Goal: Find specific page/section: Find specific page/section

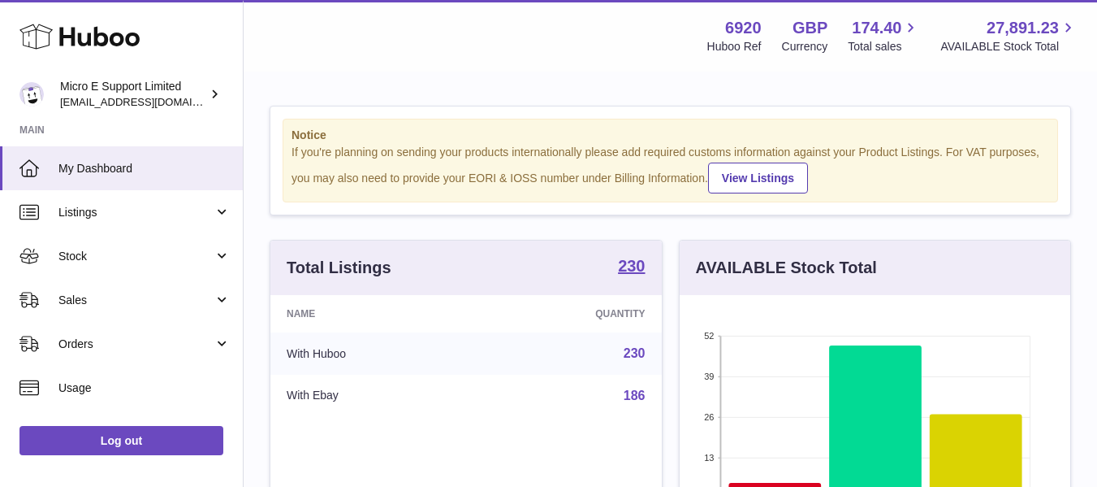
scroll to position [253, 391]
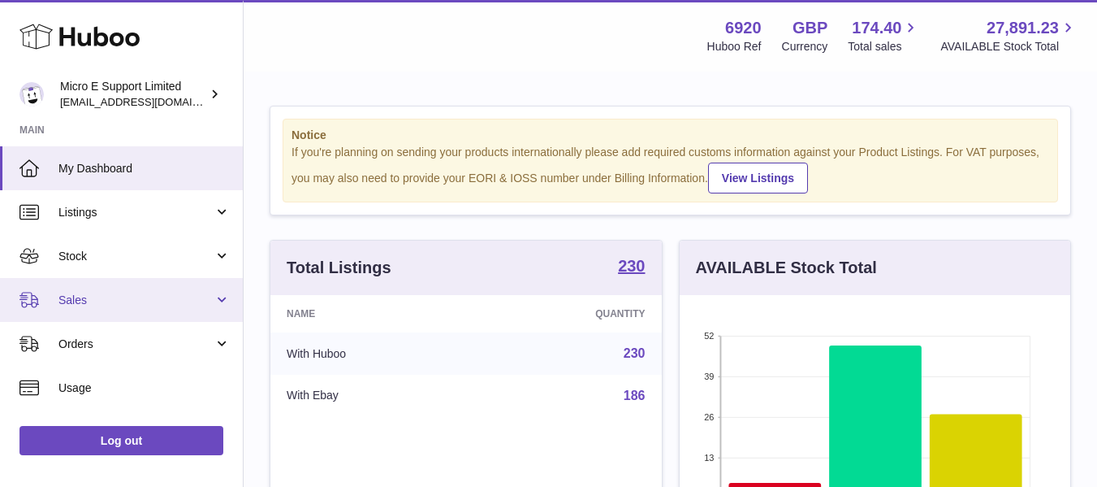
click at [165, 285] on link "Sales" at bounding box center [121, 300] width 243 height 44
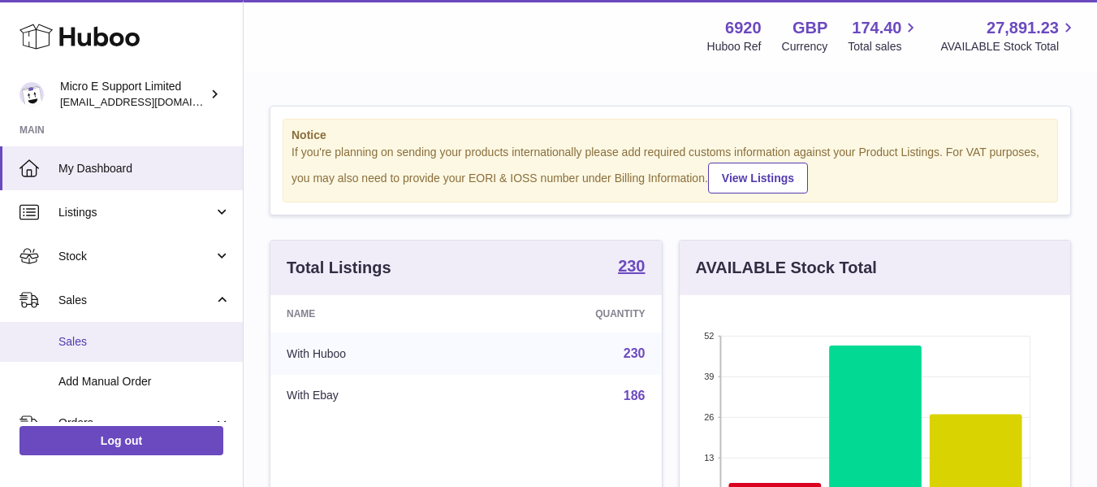
click at [96, 334] on span "Sales" at bounding box center [144, 341] width 172 height 15
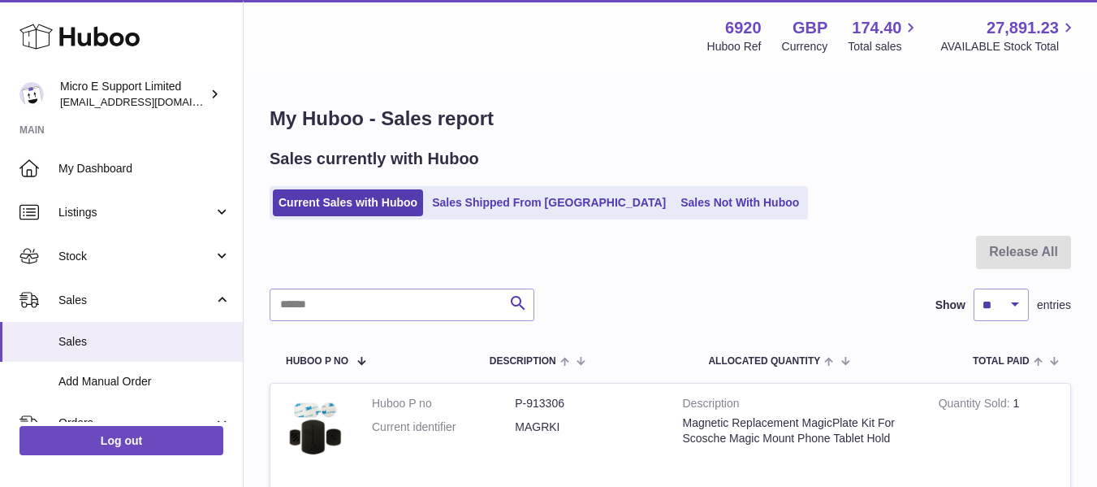
click at [783, 188] on div "Current Sales with Huboo Sales Shipped From Huboo Sales Not With Huboo" at bounding box center [671, 202] width 802 height 33
click at [420, 37] on div "Menu Huboo 6920 Huboo Ref GBP Currency 174.40 Total sales 27,891.23 AVAILABLE S…" at bounding box center [670, 35] width 815 height 37
